Goal: Information Seeking & Learning: Compare options

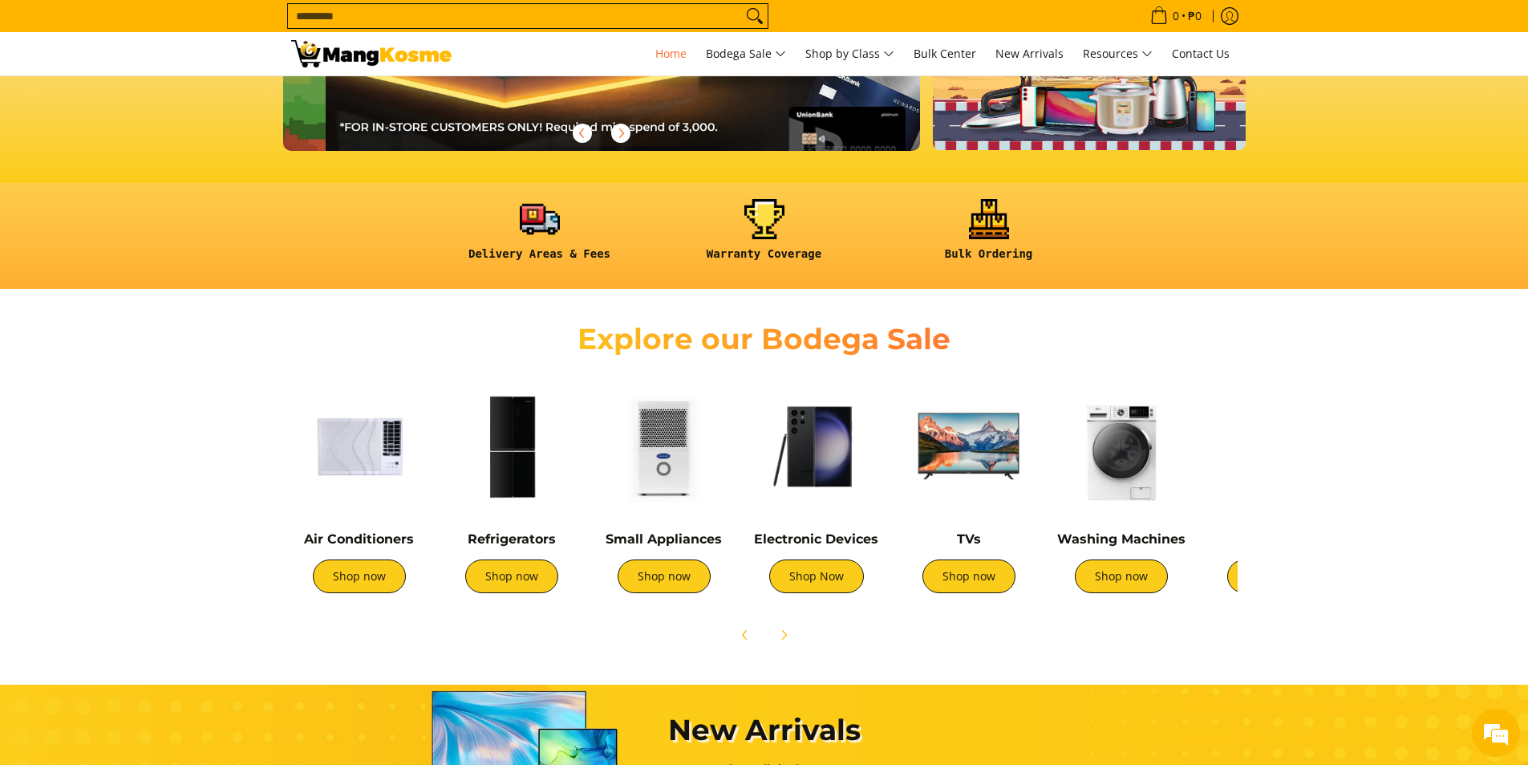
scroll to position [0, 1276]
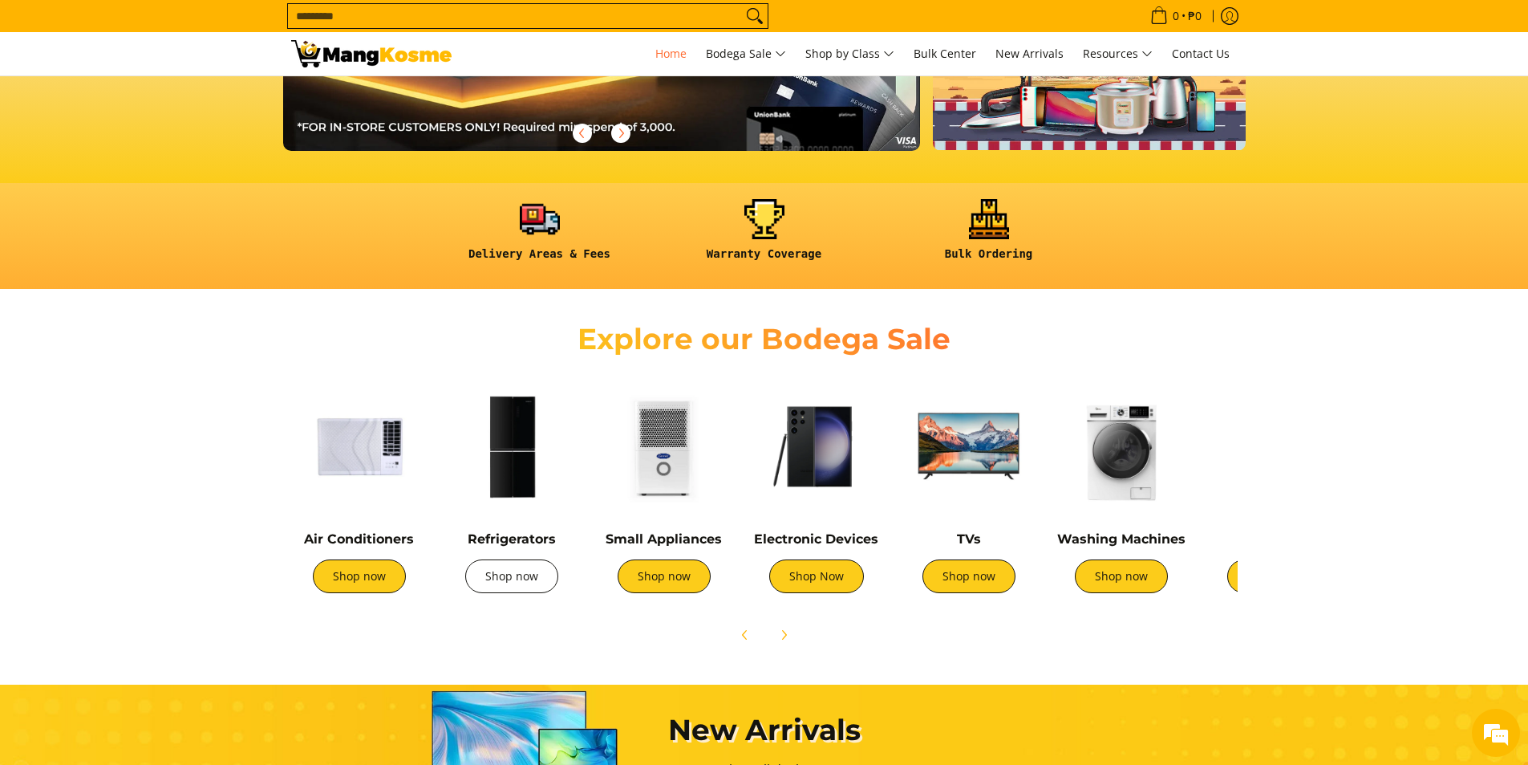
click at [501, 582] on link "Shop now" at bounding box center [511, 576] width 93 height 34
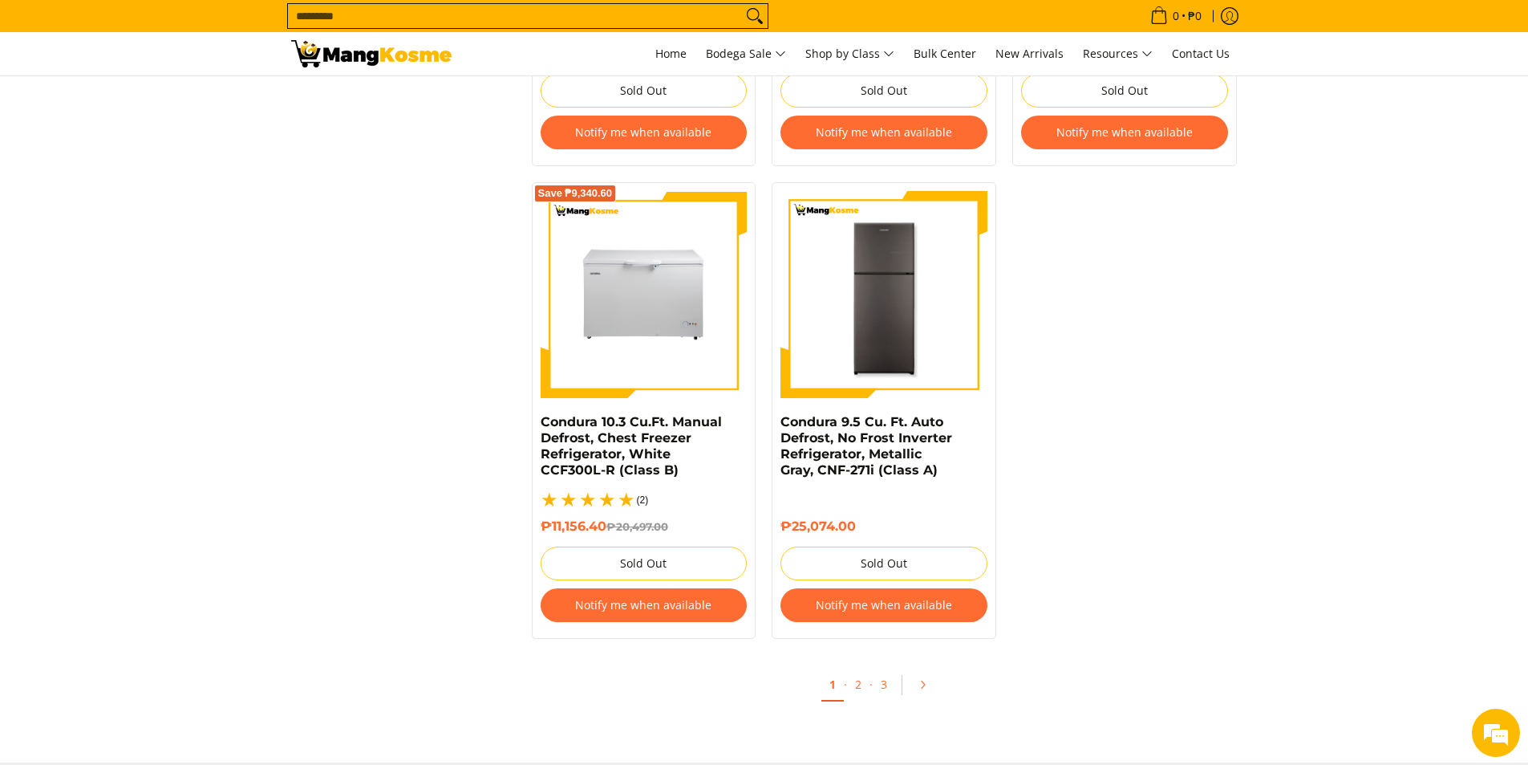
scroll to position [3290, 0]
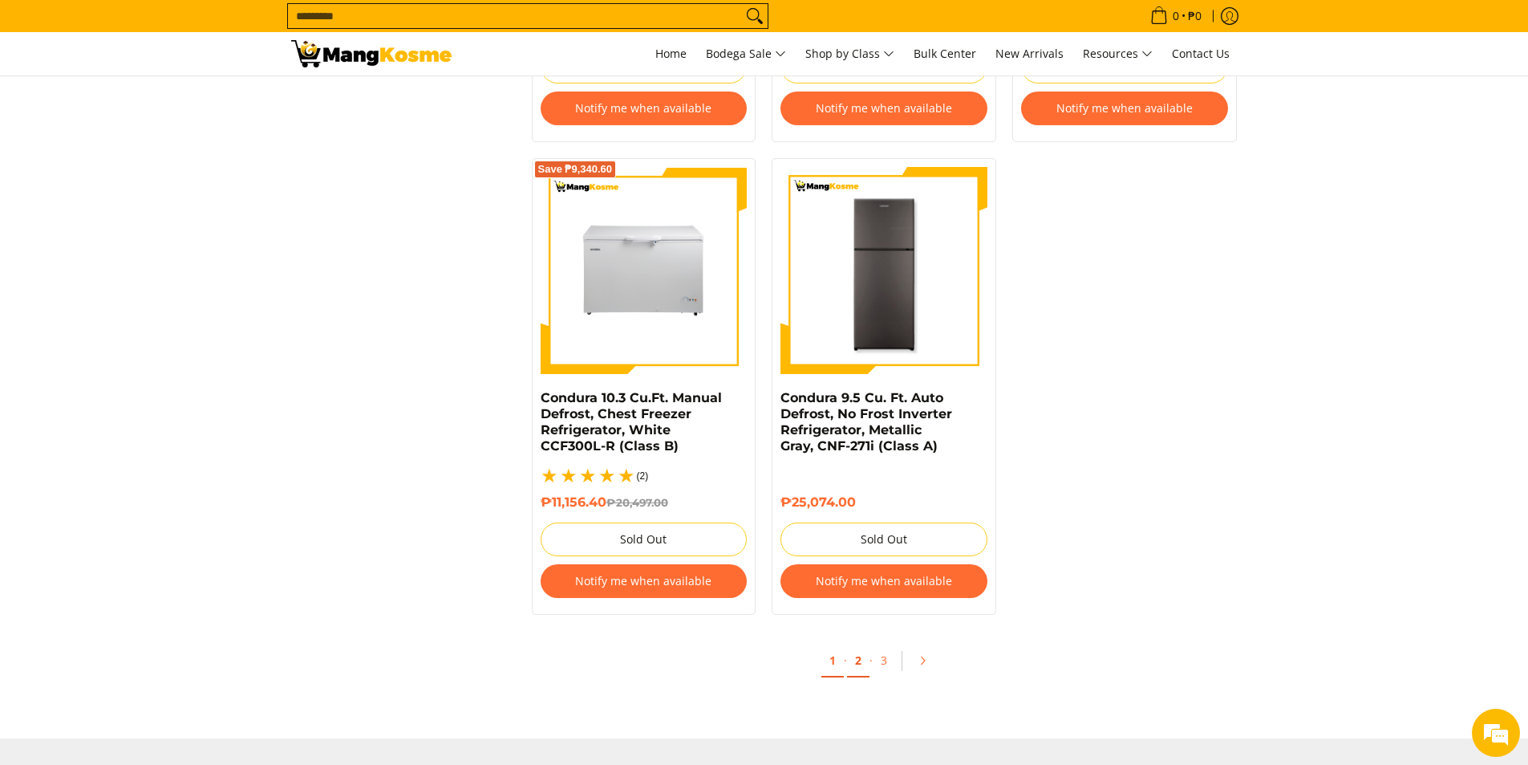
click at [859, 647] on link "2" at bounding box center [858, 660] width 22 height 33
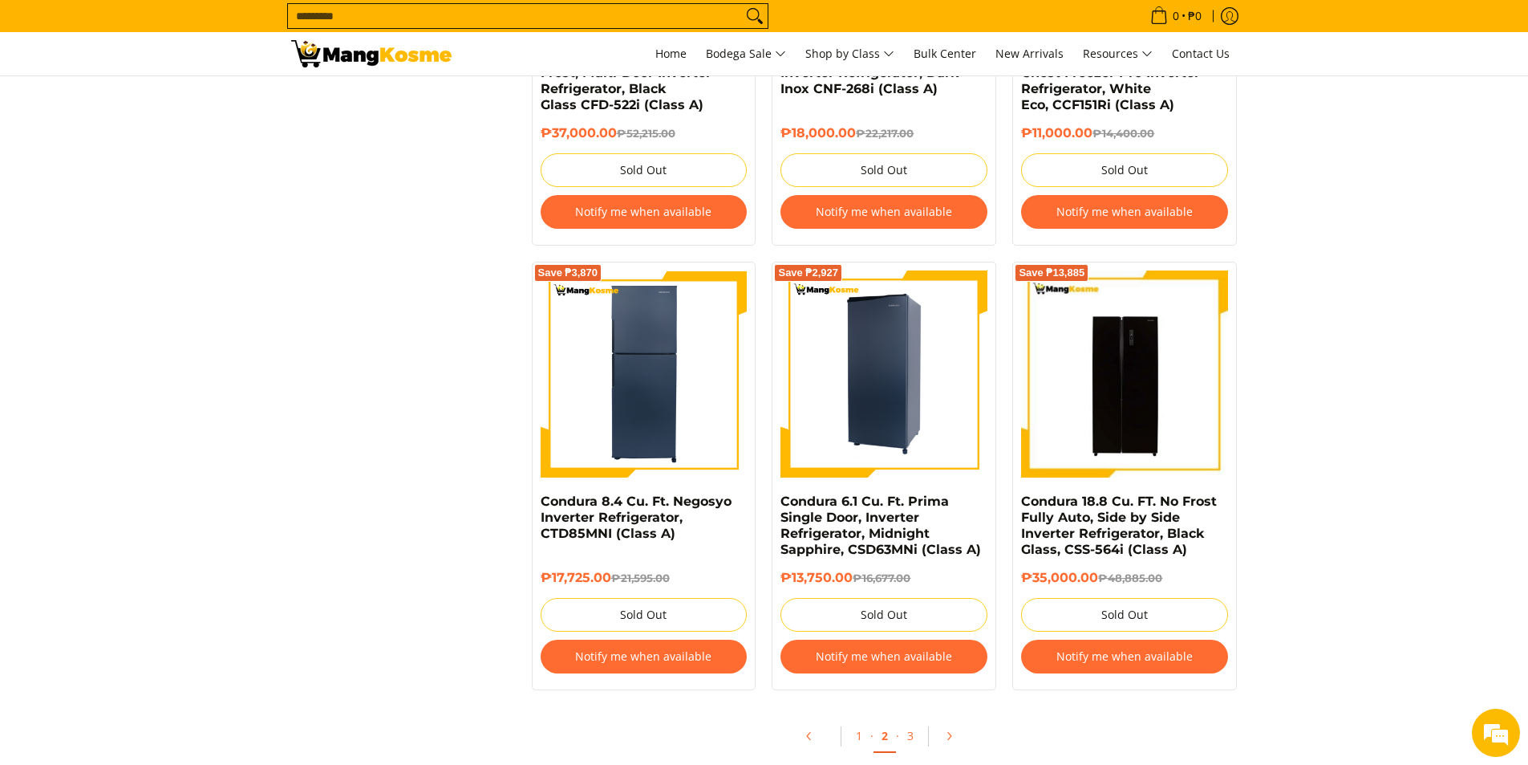
scroll to position [3209, 0]
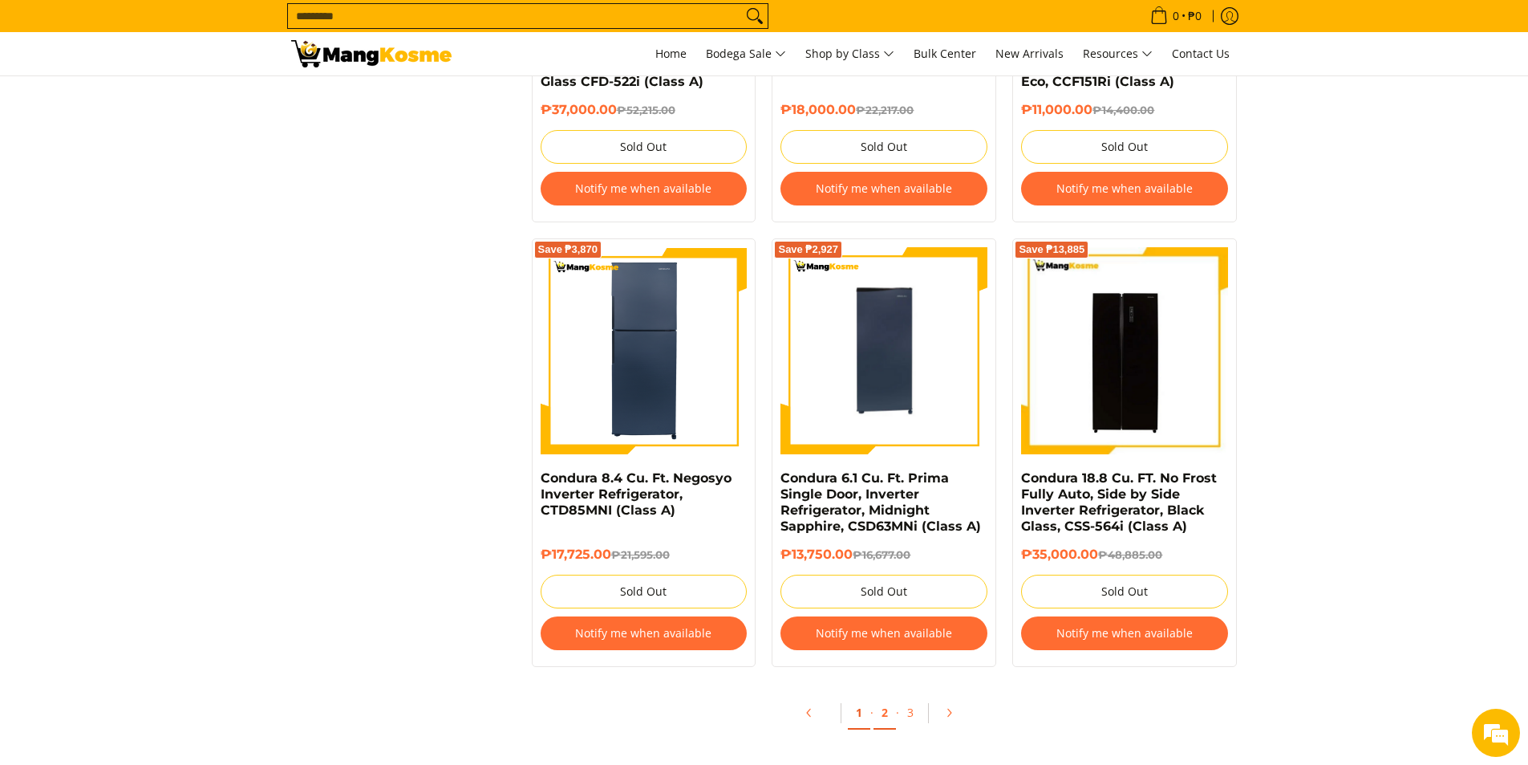
click at [855, 712] on link "1" at bounding box center [859, 712] width 22 height 33
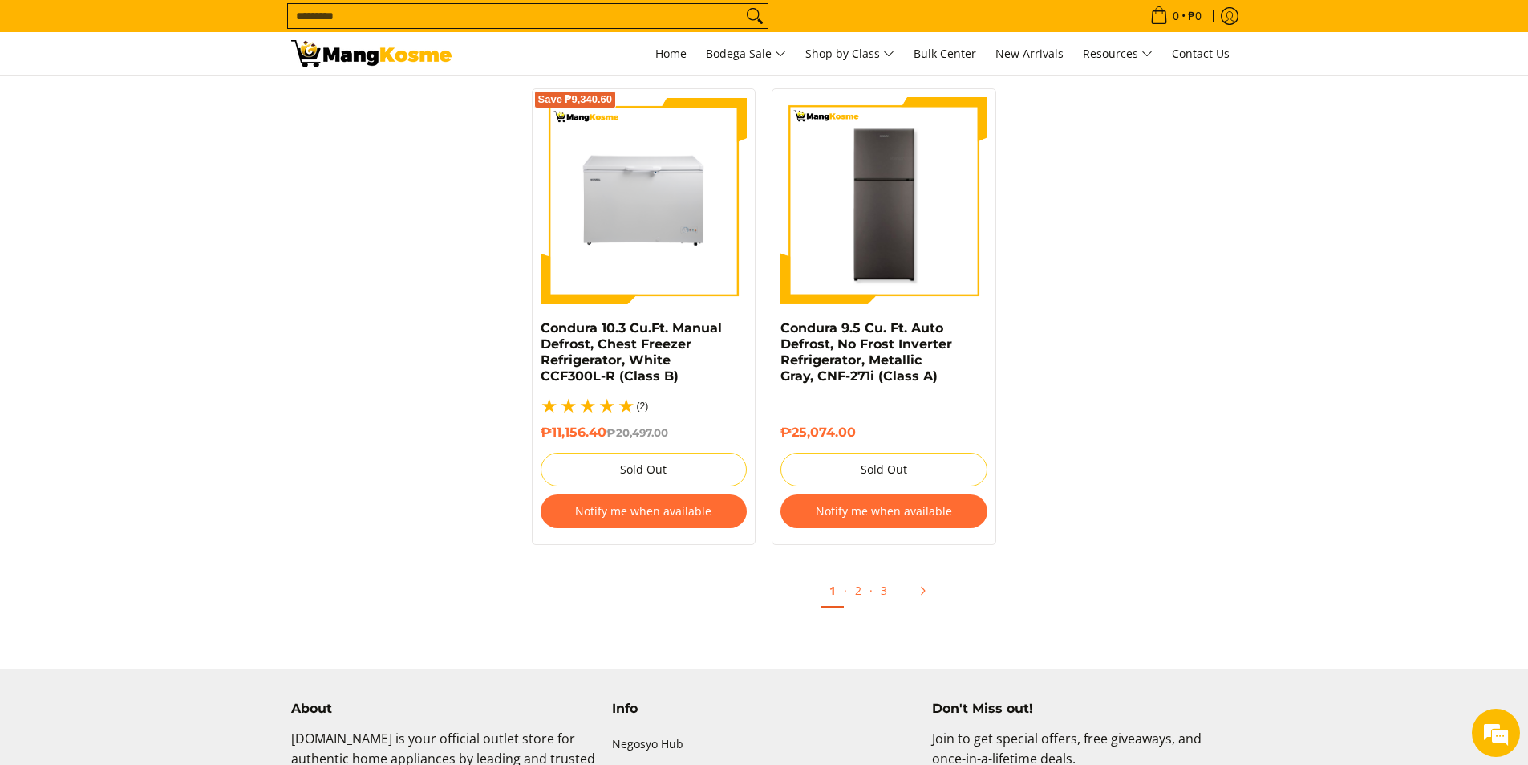
scroll to position [3370, 0]
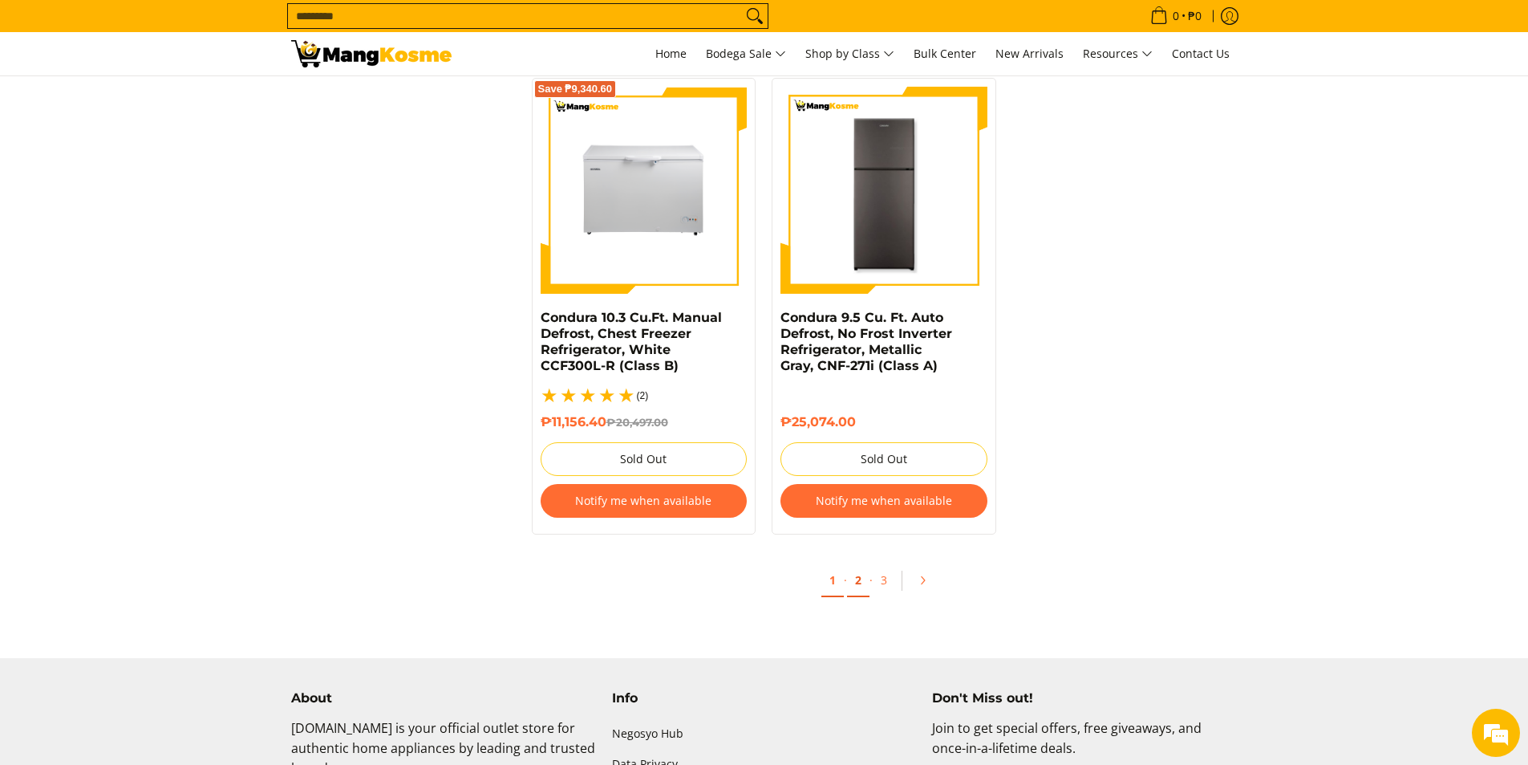
click at [860, 569] on link "2" at bounding box center [858, 580] width 22 height 33
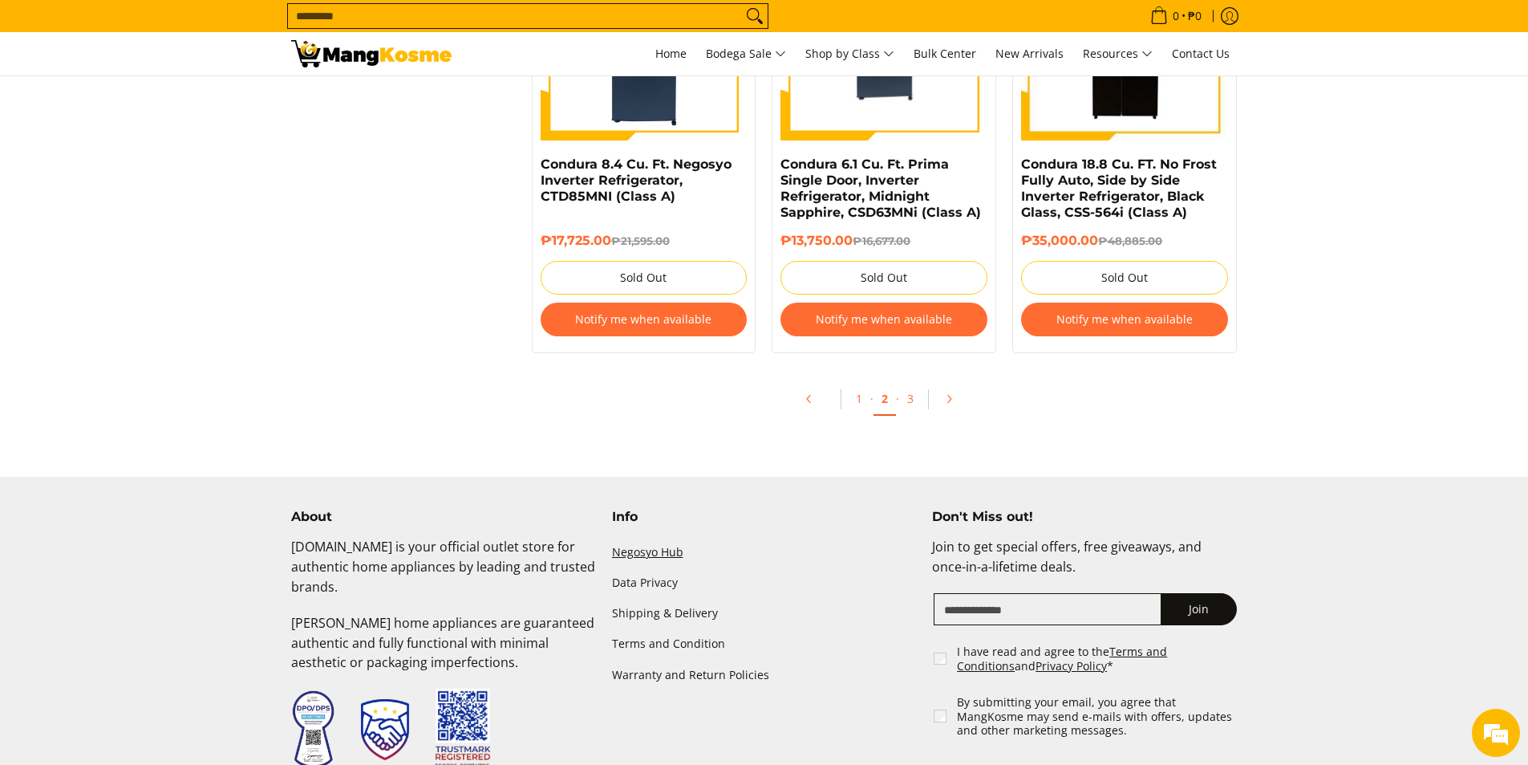
scroll to position [3530, 0]
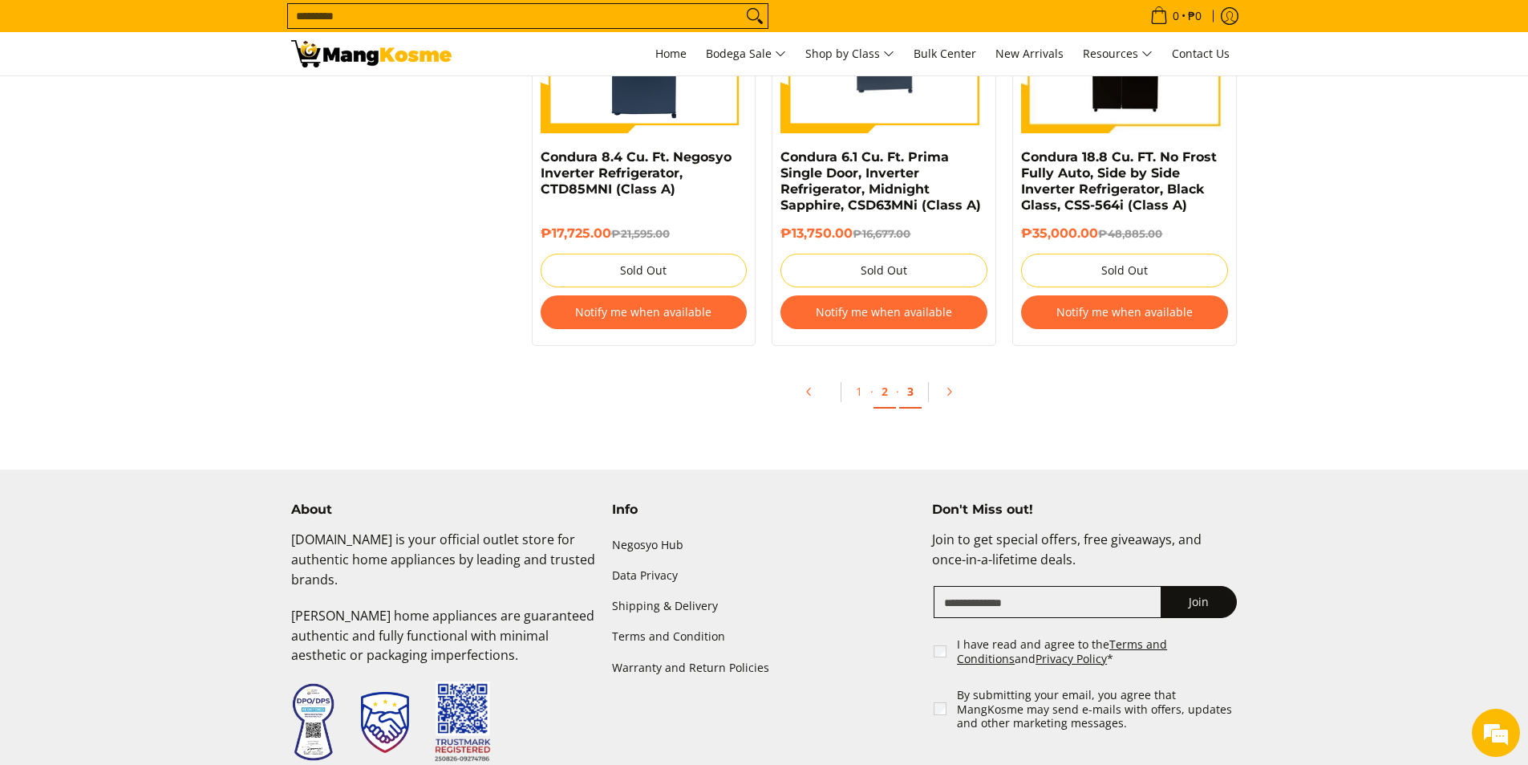
click at [911, 392] on link "3" at bounding box center [910, 391] width 22 height 33
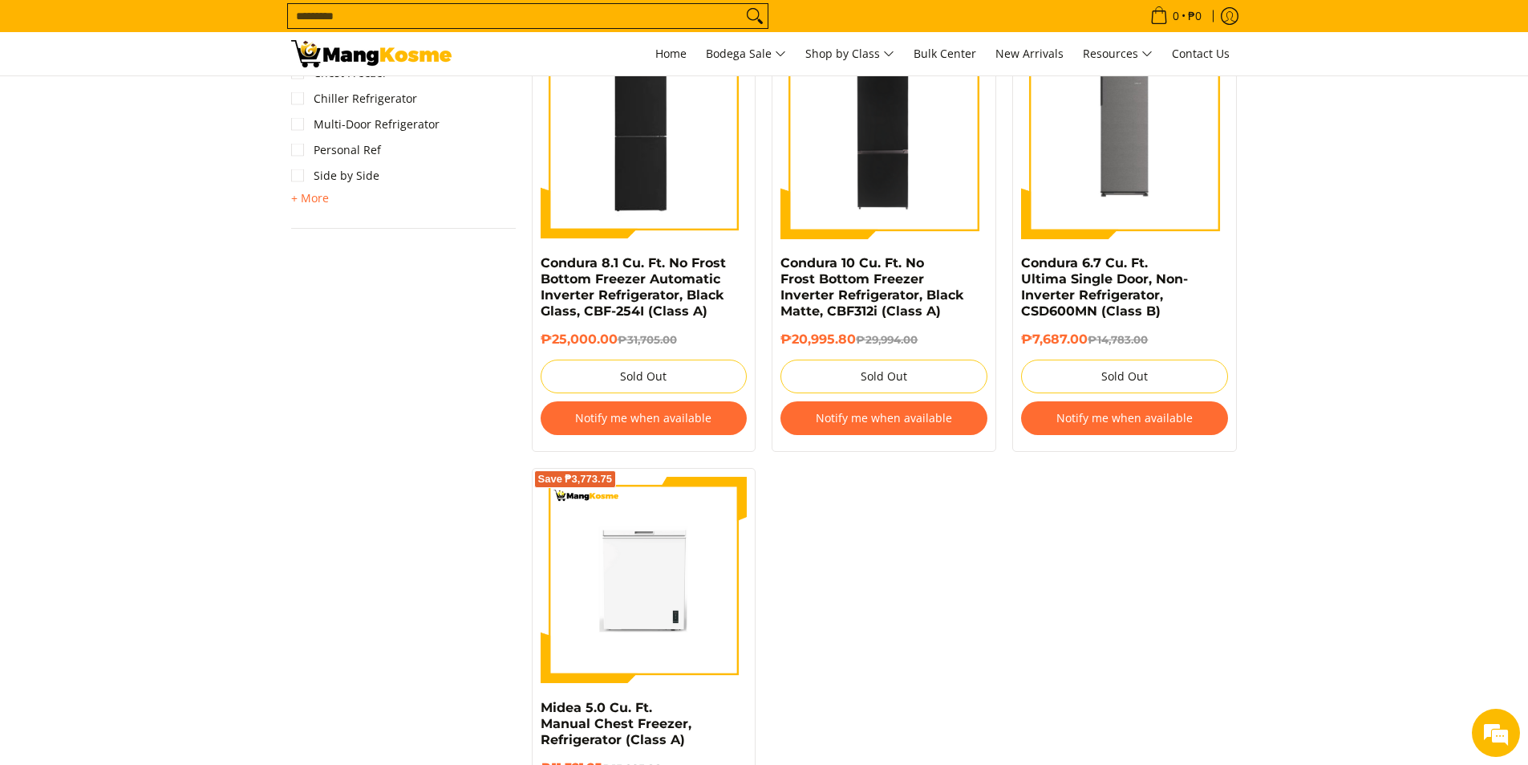
scroll to position [1284, 0]
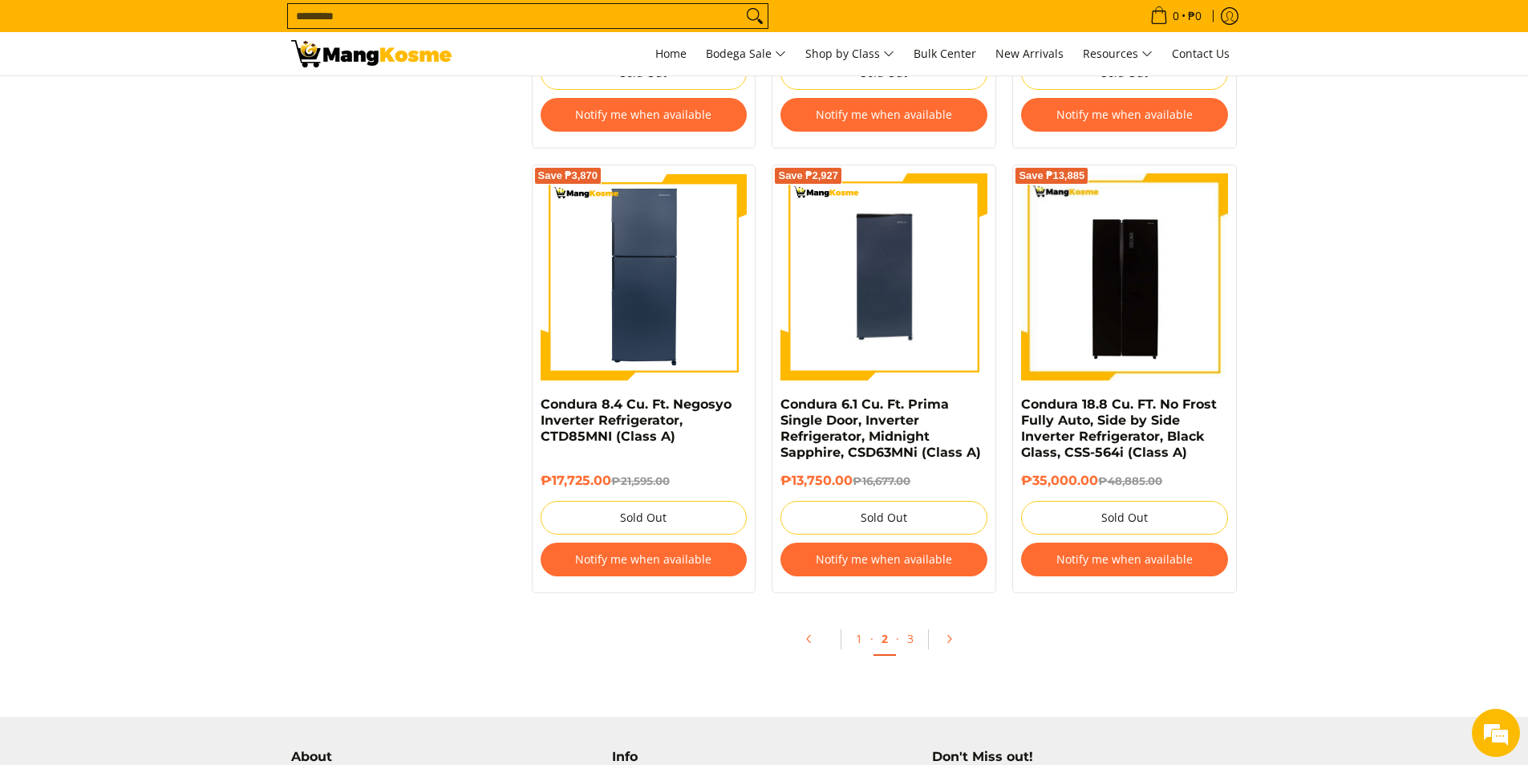
scroll to position [3287, 0]
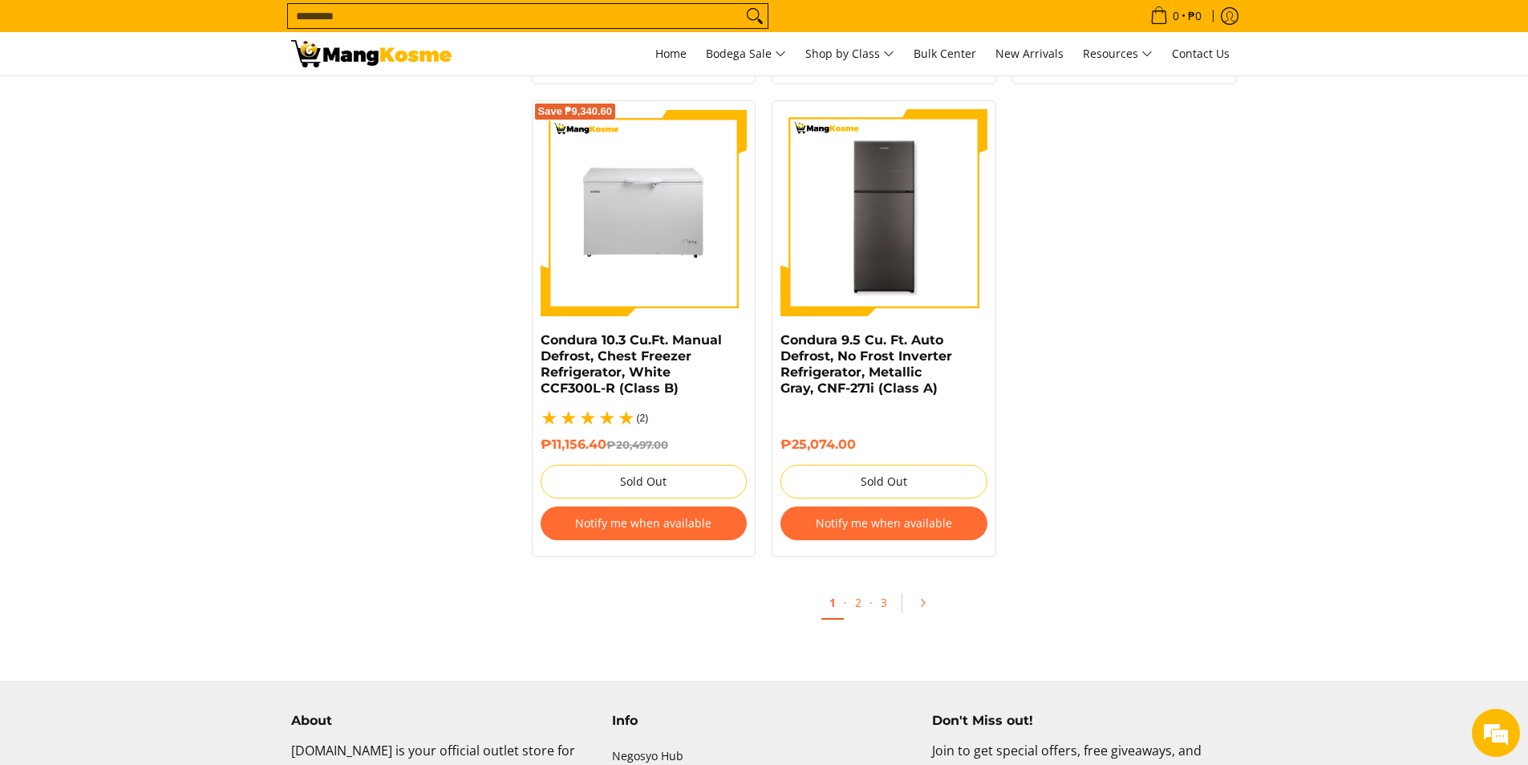
scroll to position [3348, 0]
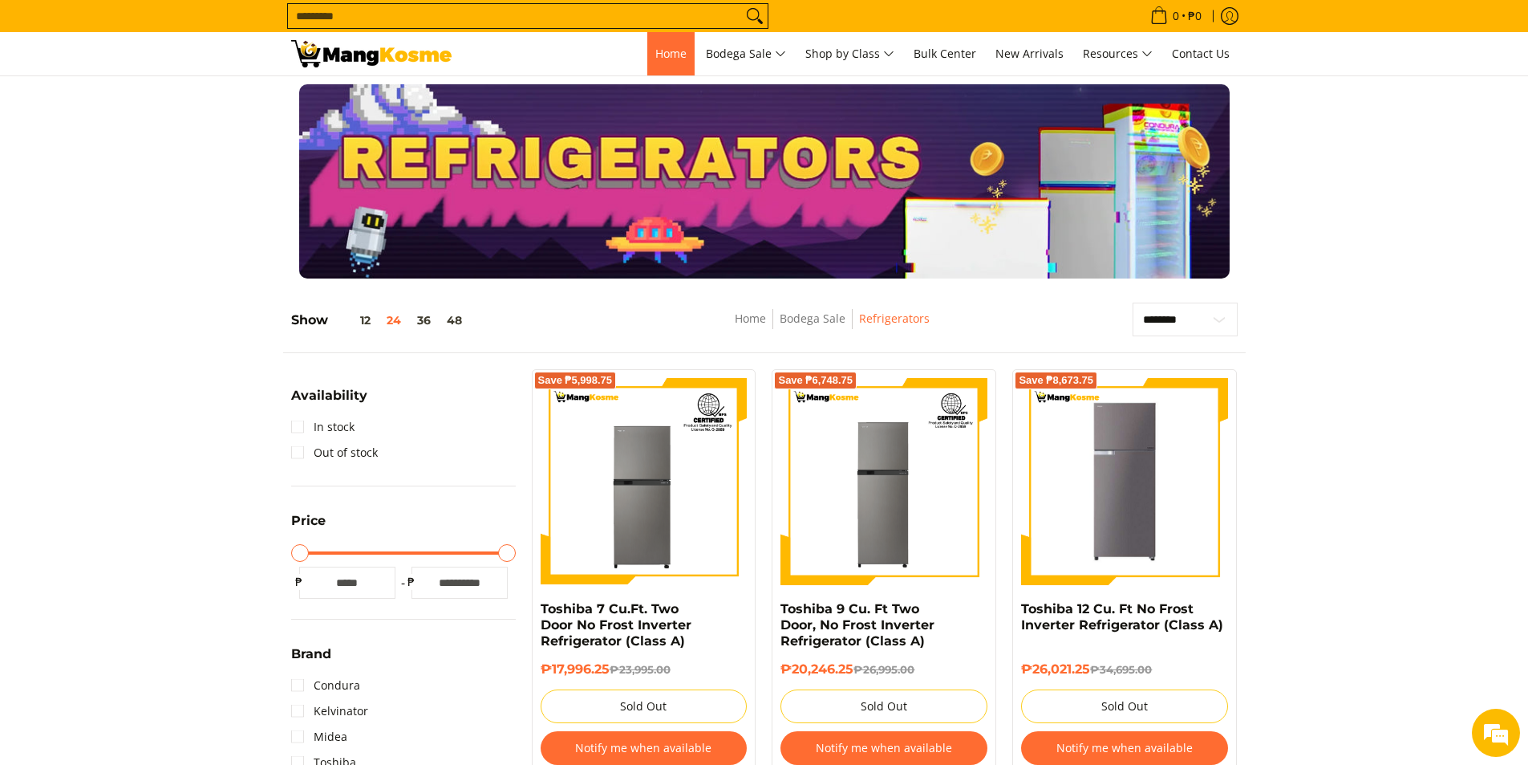
click at [655, 60] on span "Home" at bounding box center [670, 53] width 31 height 15
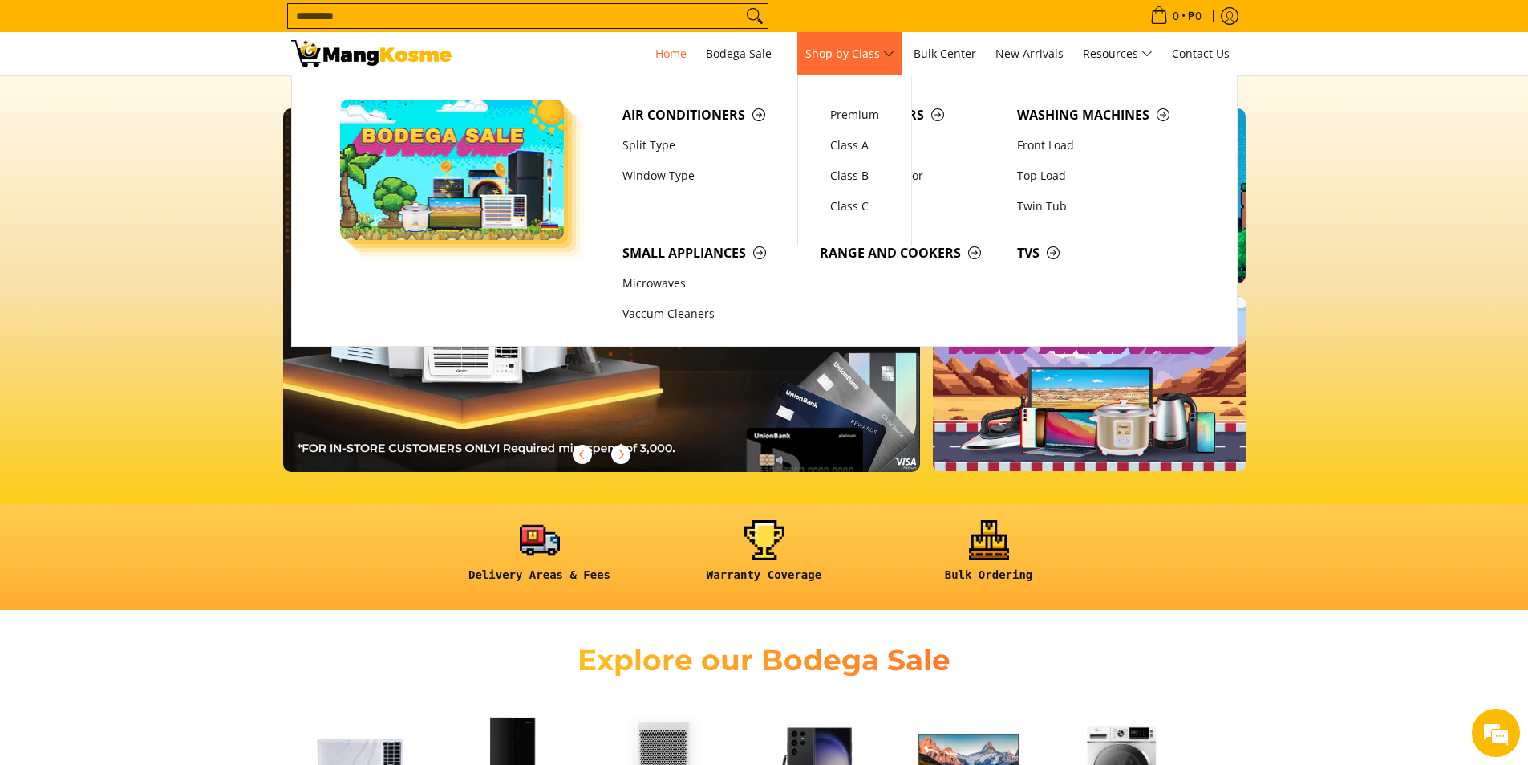
scroll to position [0, 1276]
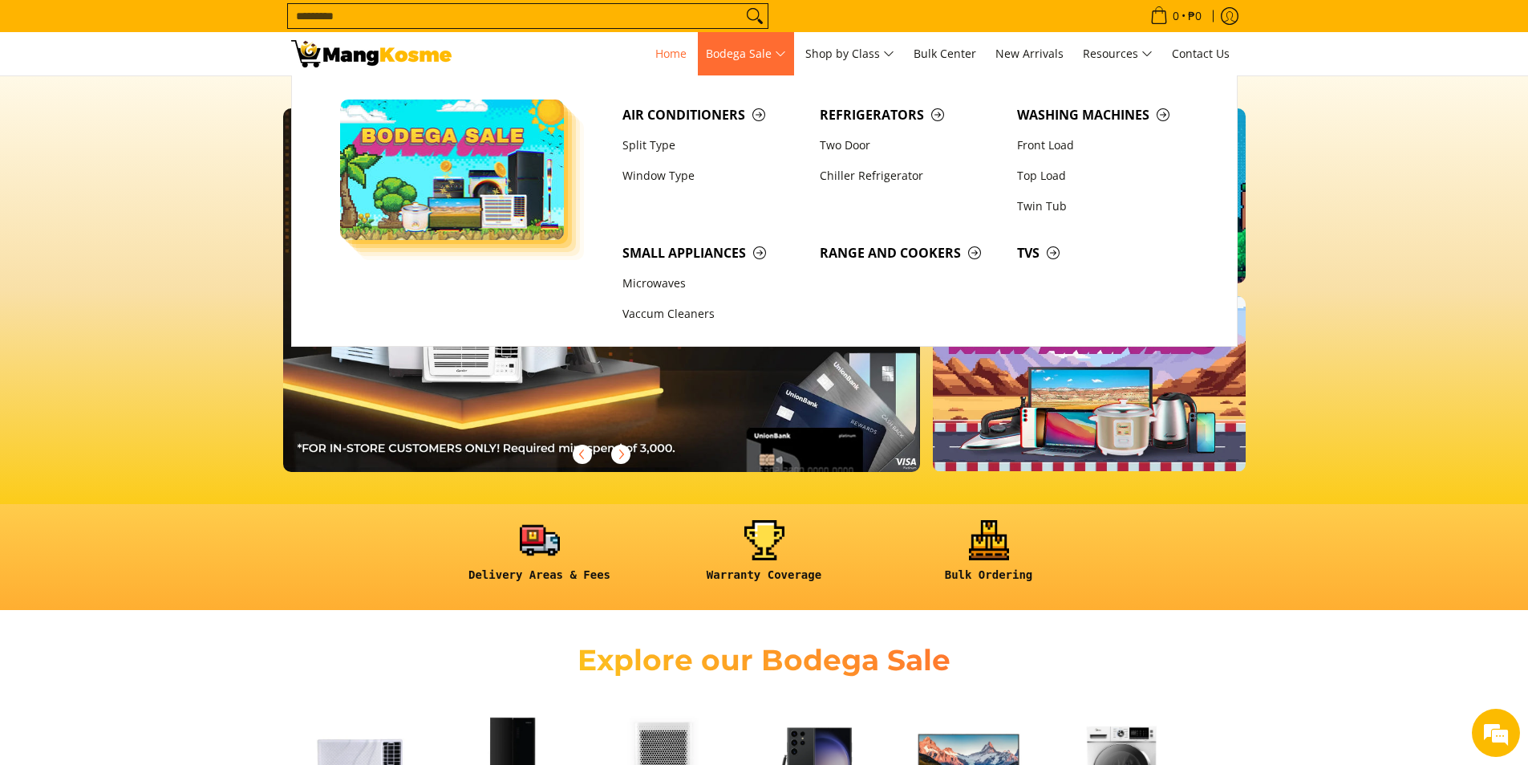
click at [742, 61] on span "Bodega Sale" at bounding box center [746, 54] width 80 height 20
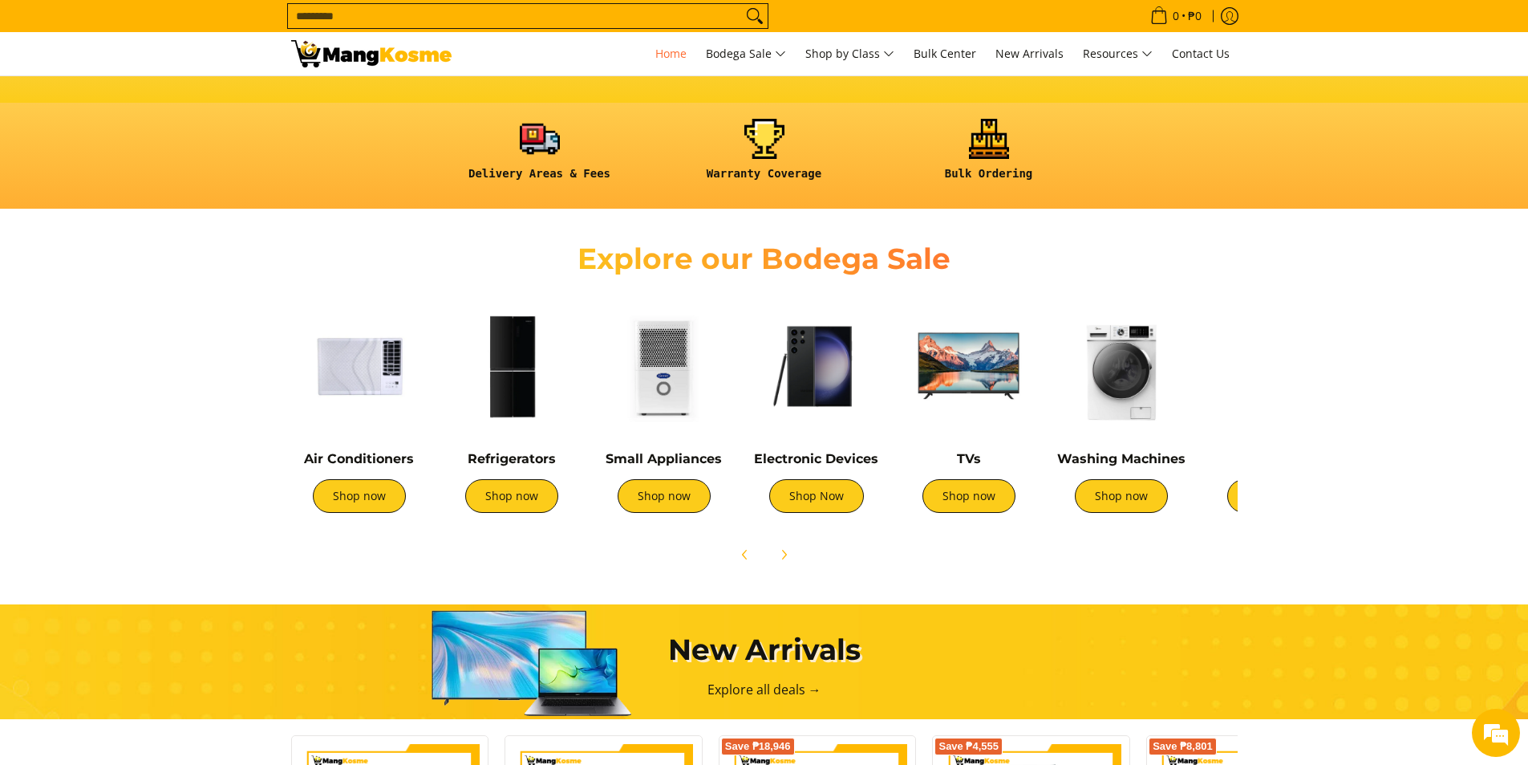
scroll to position [0, 638]
click at [972, 374] on img at bounding box center [969, 366] width 136 height 136
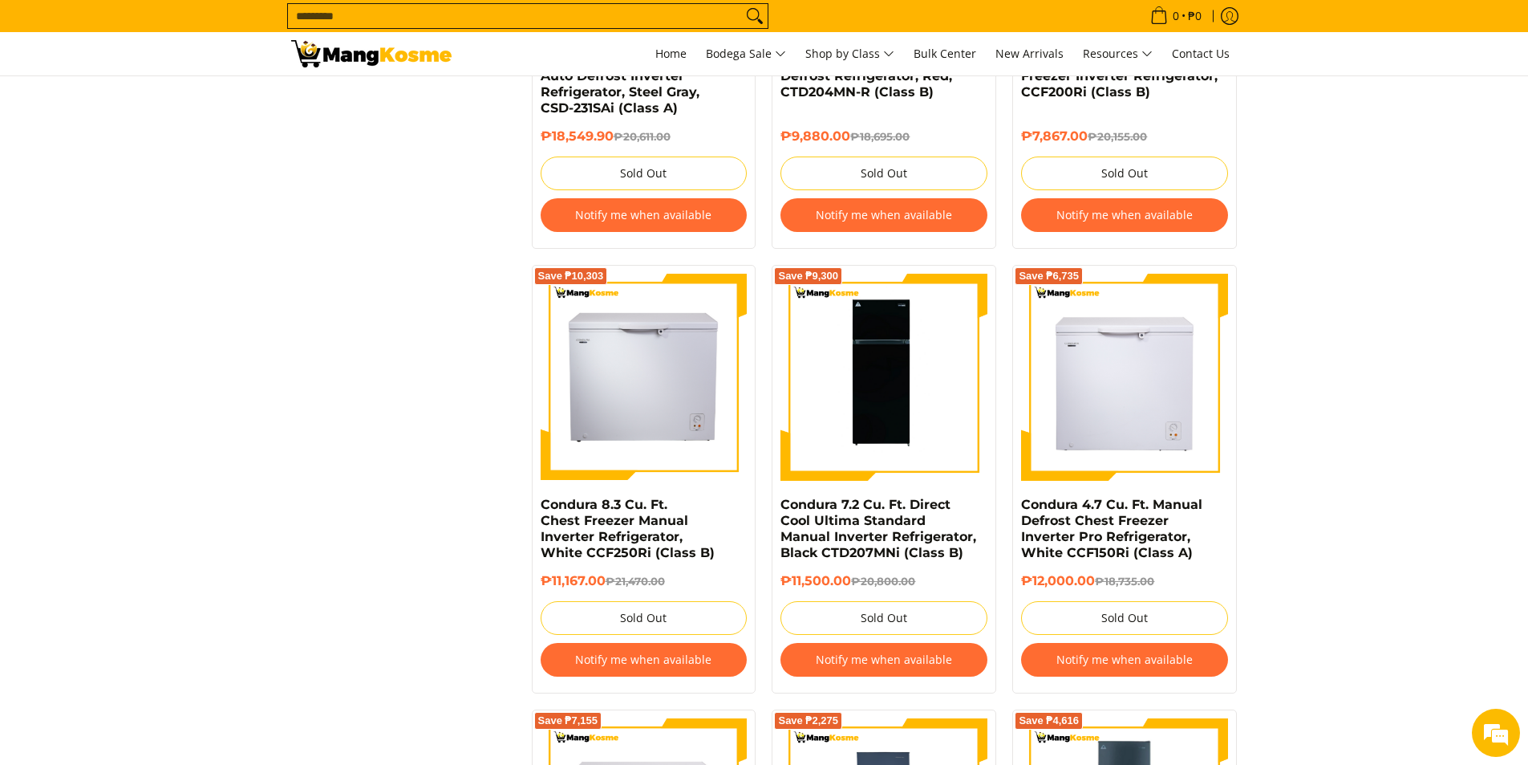
scroll to position [1444, 0]
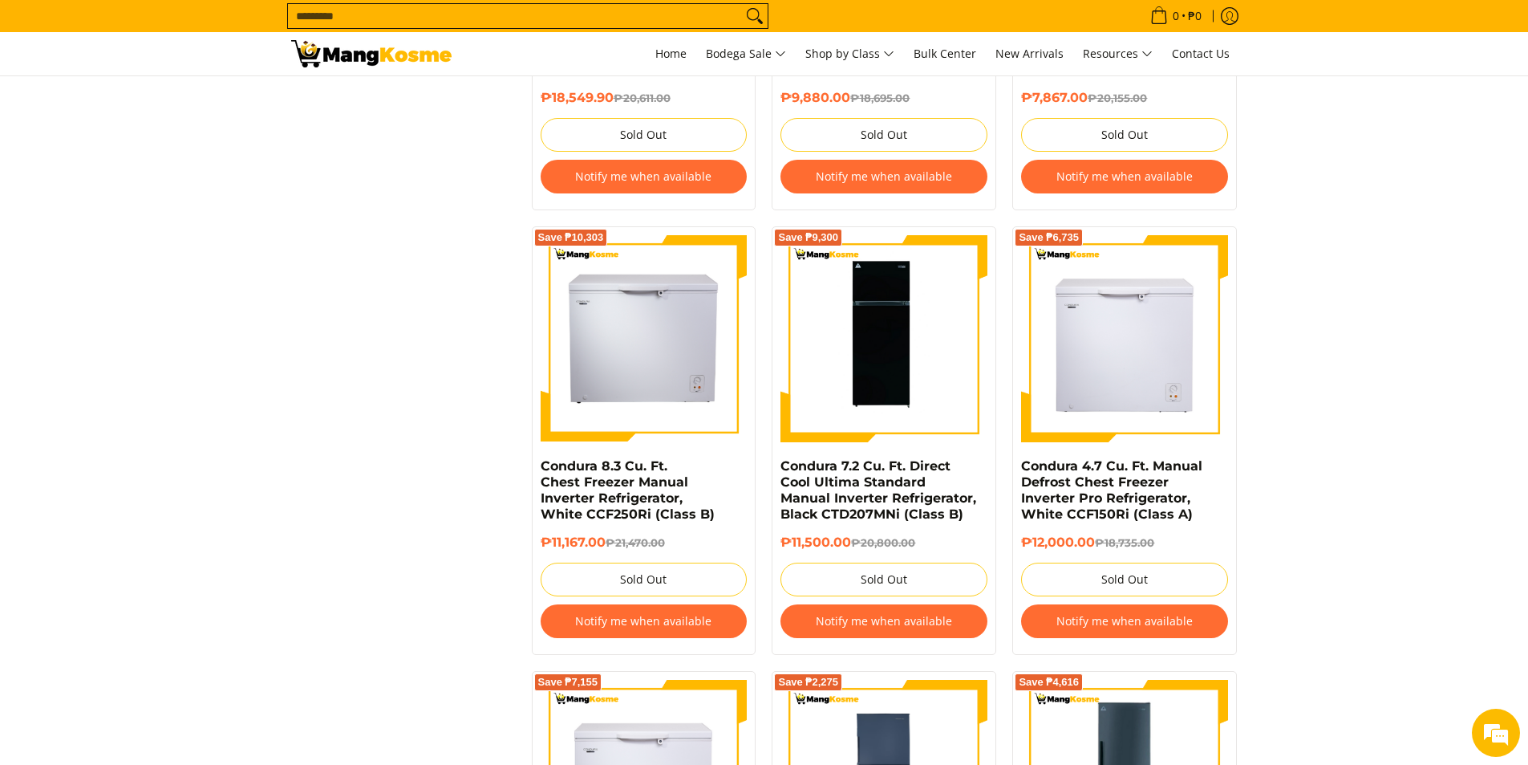
click at [1337, 165] on section "**********" at bounding box center [764, 683] width 1528 height 3682
